Goal: Find specific page/section: Find specific page/section

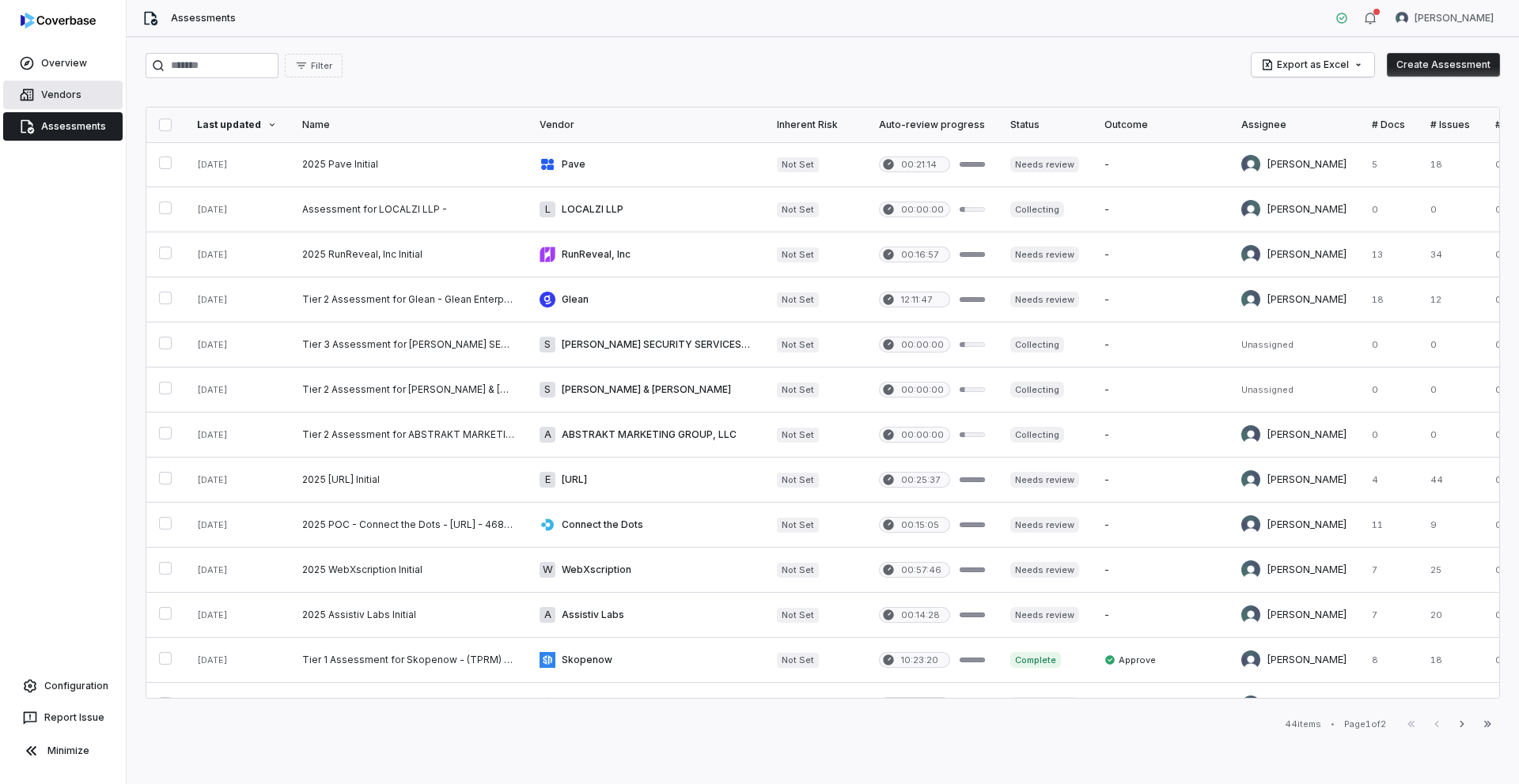
click at [53, 90] on link "Vendors" at bounding box center [63, 95] width 119 height 28
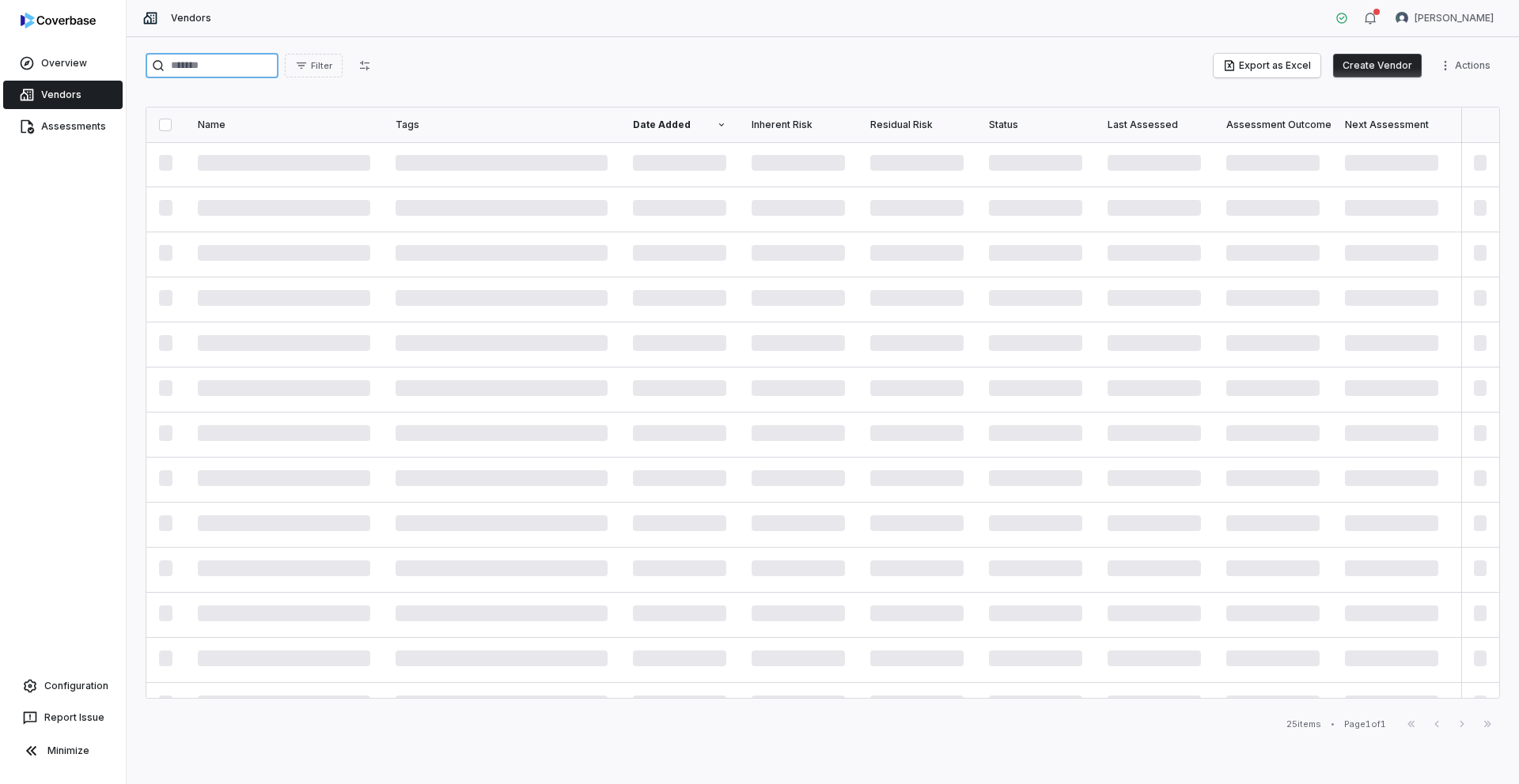
click at [205, 68] on input "search" at bounding box center [212, 66] width 133 height 25
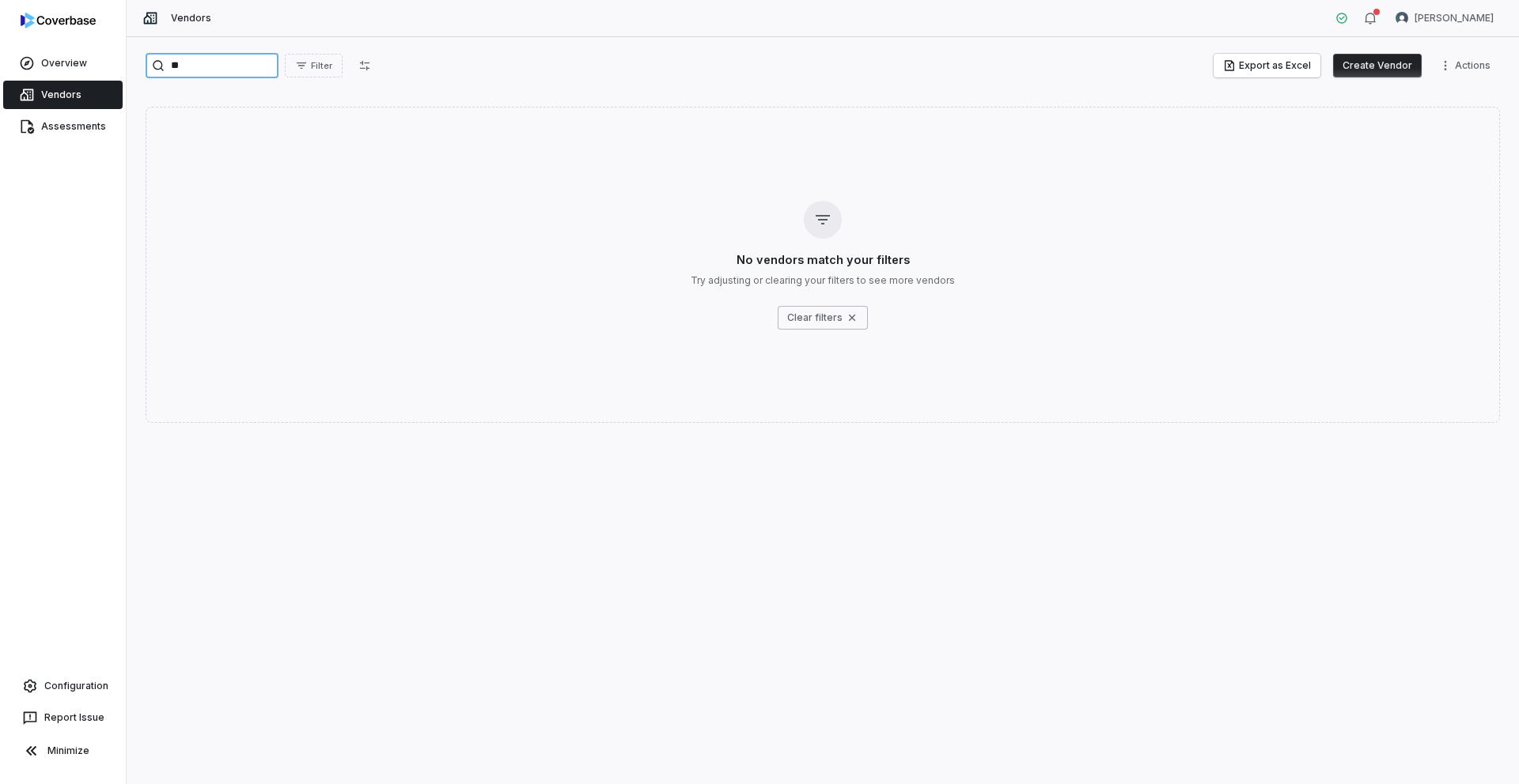
type input "*"
